Goal: Book appointment/travel/reservation

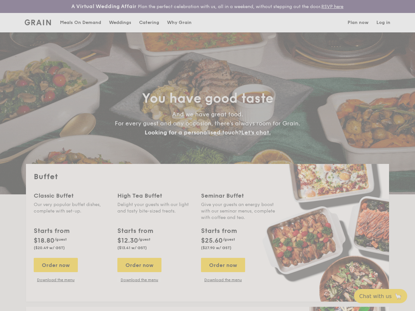
select select
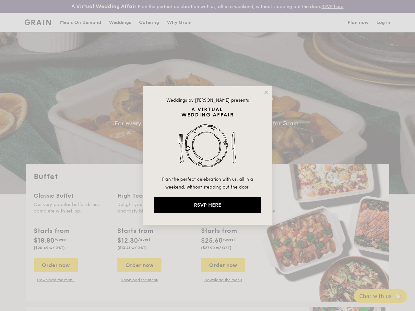
click at [208, 156] on img at bounding box center [207, 141] width 107 height 68
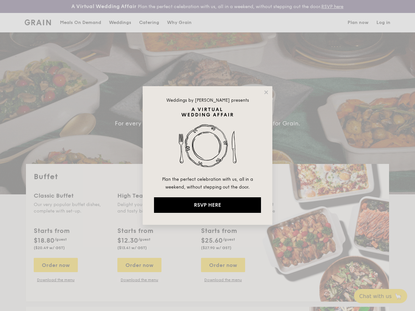
click at [208, 156] on img at bounding box center [207, 141] width 107 height 68
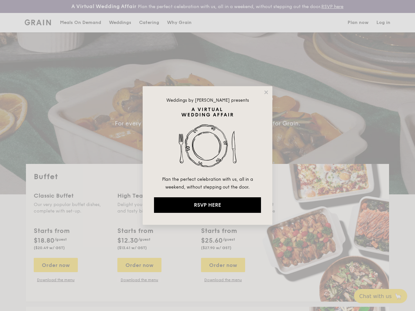
click at [266, 92] on icon at bounding box center [266, 92] width 4 height 4
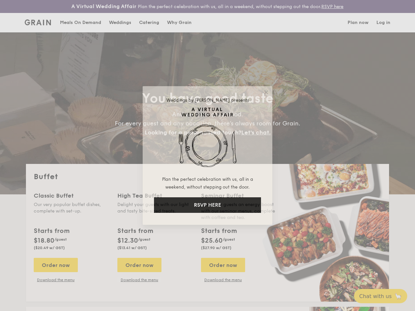
click at [266, 92] on icon at bounding box center [266, 92] width 4 height 4
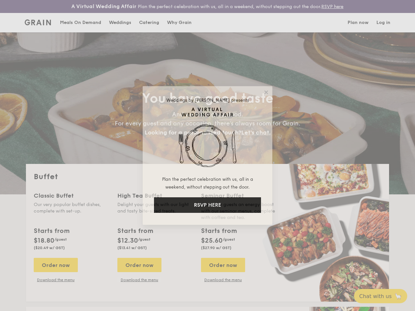
click at [266, 92] on icon at bounding box center [266, 92] width 4 height 4
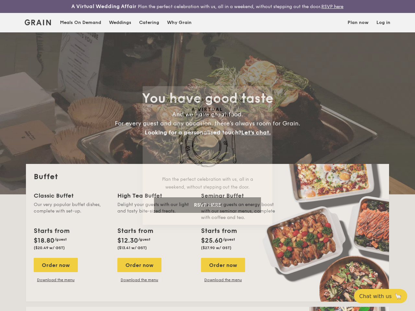
click at [208, 141] on img at bounding box center [207, 141] width 107 height 68
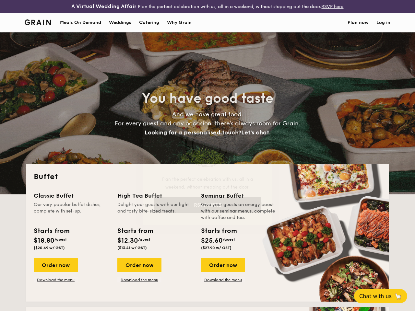
click at [208, 200] on div "Seminar Buffet" at bounding box center [239, 195] width 76 height 9
